Goal: Check status: Check status

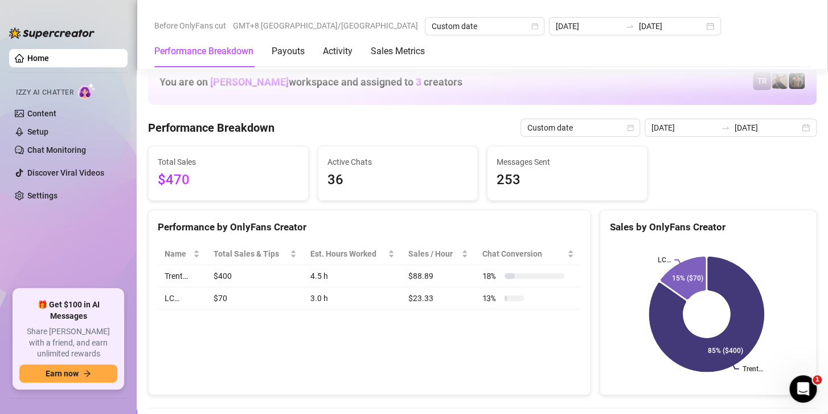
scroll to position [1424, 0]
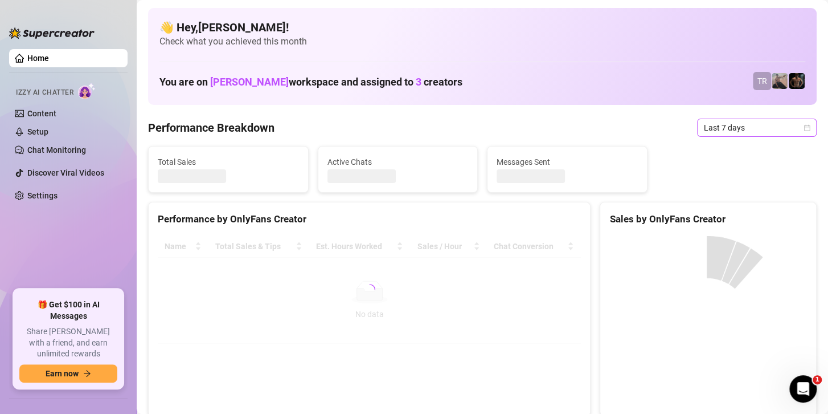
click at [709, 128] on span "Last 7 days" at bounding box center [757, 127] width 106 height 17
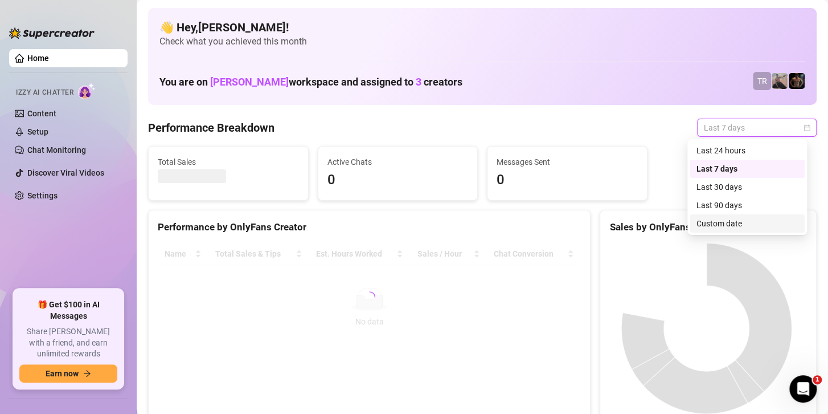
click at [723, 223] on div "Custom date" at bounding box center [747, 223] width 101 height 13
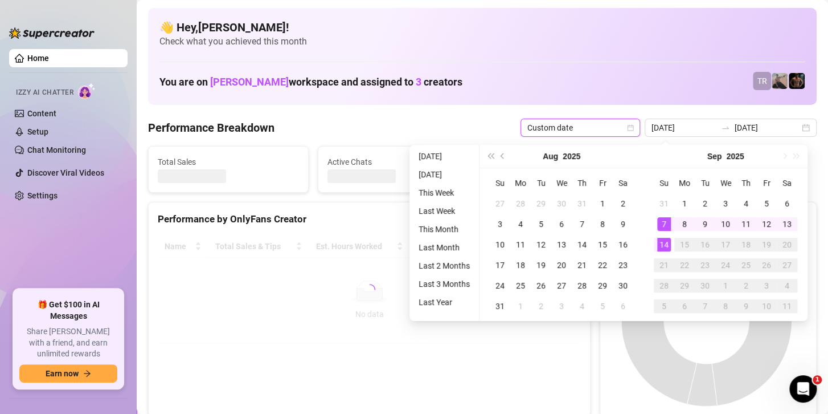
type input "2025-09-07"
click at [661, 242] on div "14" at bounding box center [664, 245] width 14 height 14
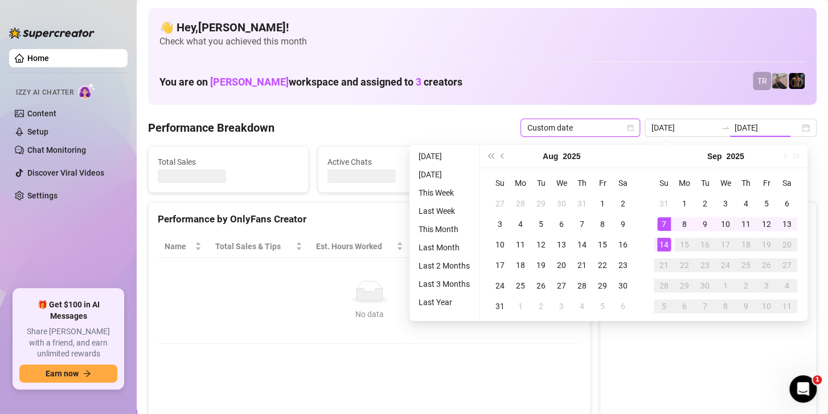
type input "[DATE]"
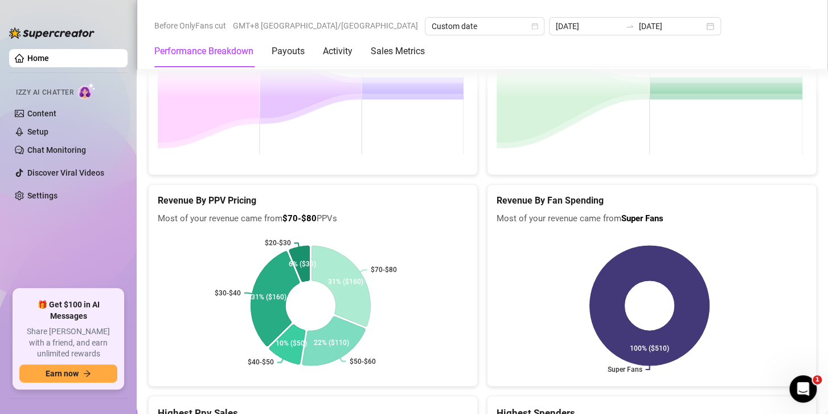
scroll to position [1864, 0]
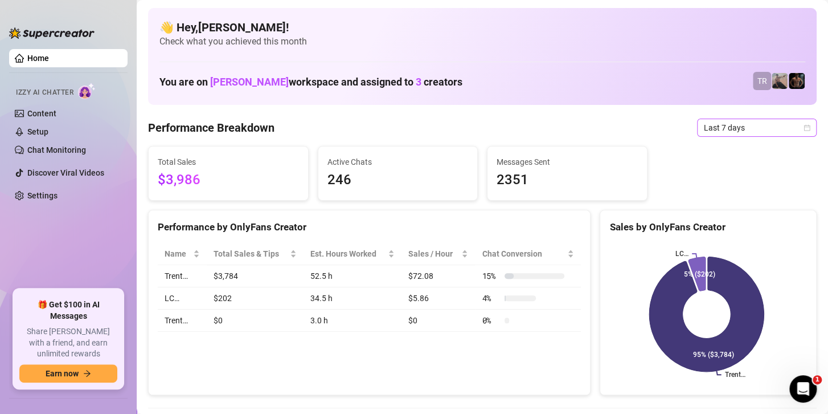
click at [714, 126] on span "Last 7 days" at bounding box center [757, 127] width 106 height 17
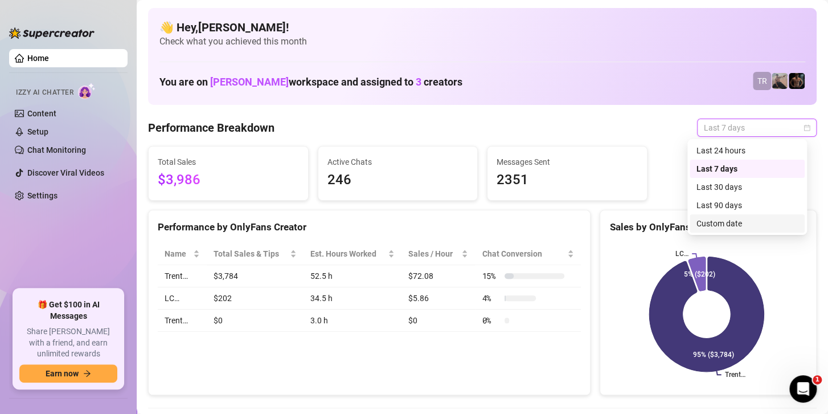
click at [701, 223] on div "Custom date" at bounding box center [747, 223] width 101 height 13
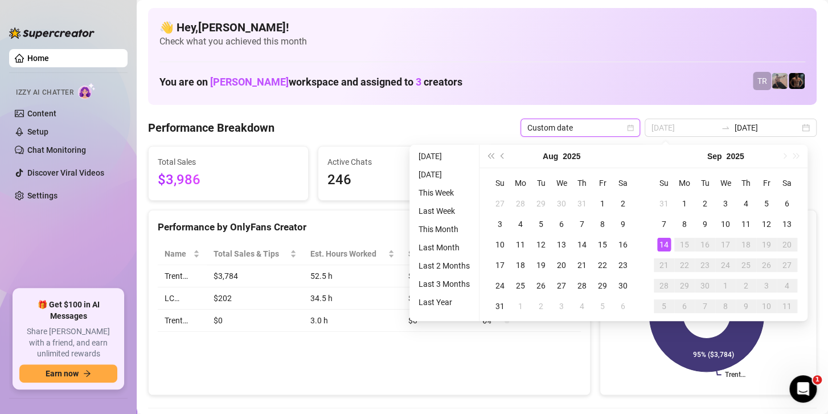
type input "[DATE]"
click at [667, 248] on div "14" at bounding box center [664, 245] width 14 height 14
click at [667, 246] on div "14" at bounding box center [664, 245] width 14 height 14
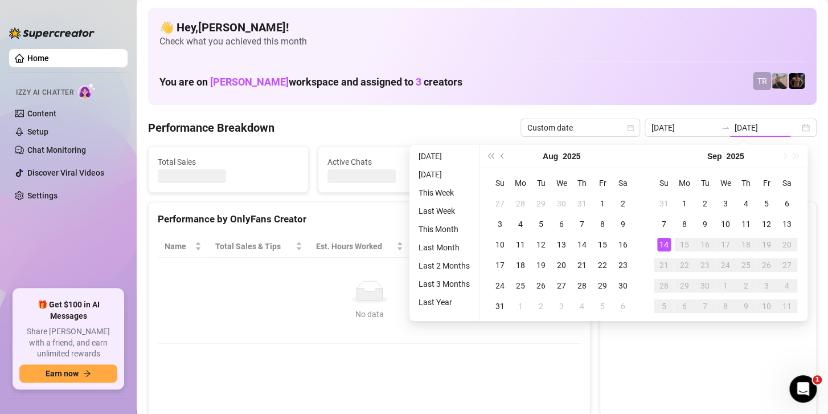
type input "[DATE]"
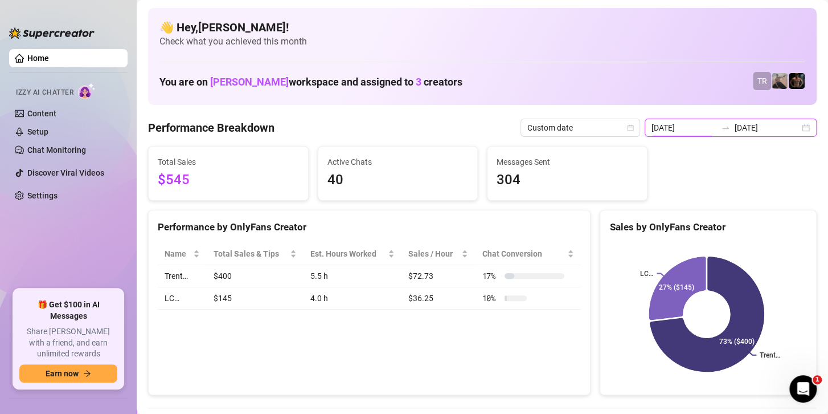
click at [703, 125] on input "[DATE]" at bounding box center [684, 127] width 65 height 13
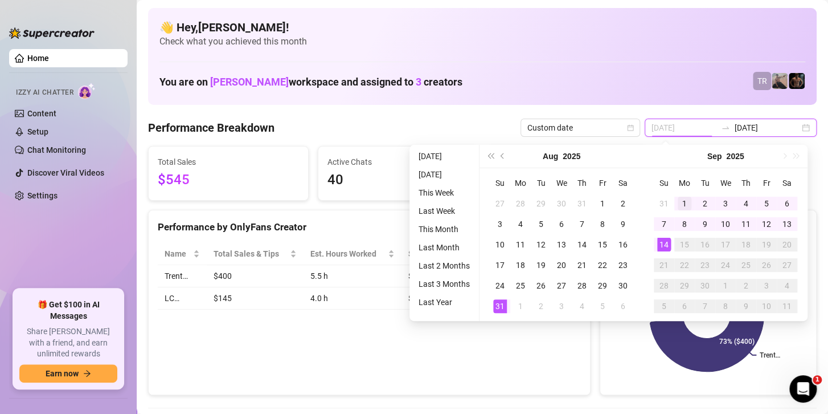
type input "2025-09-01"
drag, startPoint x: 677, startPoint y: 201, endPoint x: 668, endPoint y: 244, distance: 44.4
click at [678, 201] on div "1" at bounding box center [685, 204] width 14 height 14
click at [667, 248] on div "14" at bounding box center [664, 245] width 14 height 14
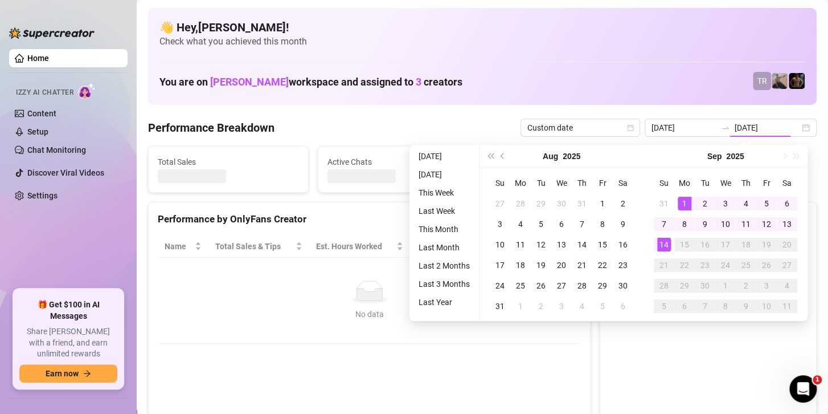
type input "2025-09-01"
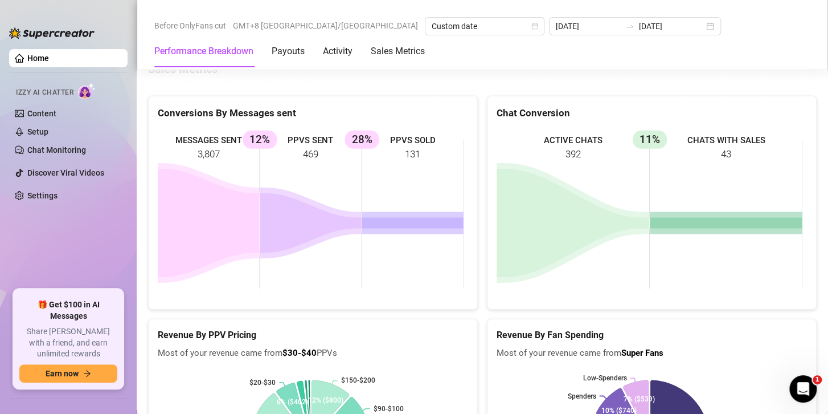
scroll to position [1884, 0]
